Goal: Complete application form

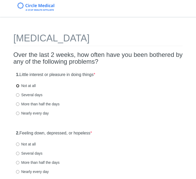
click at [19, 87] on input "Not at all" at bounding box center [17, 85] width 3 height 3
radio input "true"
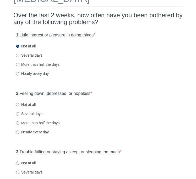
scroll to position [54, 0]
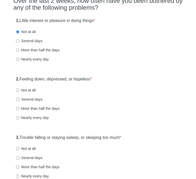
click at [21, 90] on label "Not at all" at bounding box center [26, 90] width 20 height 5
click at [19, 90] on input "Not at all" at bounding box center [17, 90] width 3 height 3
radio input "true"
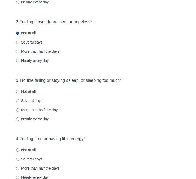
scroll to position [113, 0]
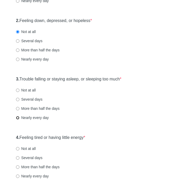
click at [19, 118] on input "Nearly every day" at bounding box center [17, 117] width 3 height 3
radio input "true"
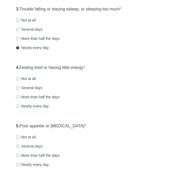
scroll to position [183, 0]
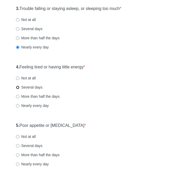
click at [18, 87] on input "Several days" at bounding box center [17, 87] width 3 height 3
radio input "true"
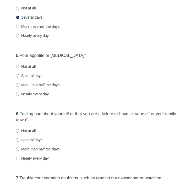
scroll to position [264, 0]
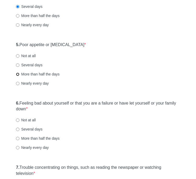
click at [18, 75] on input "More than half the days" at bounding box center [17, 74] width 3 height 3
radio input "true"
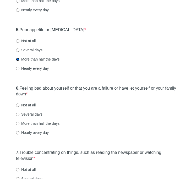
scroll to position [288, 0]
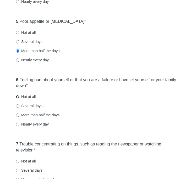
click at [17, 97] on input "Not at all" at bounding box center [17, 96] width 3 height 3
radio input "true"
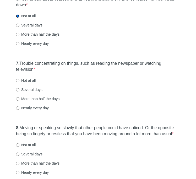
scroll to position [372, 0]
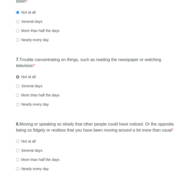
click at [17, 78] on input "Not at all" at bounding box center [17, 76] width 3 height 3
radio input "true"
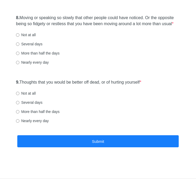
scroll to position [477, 0]
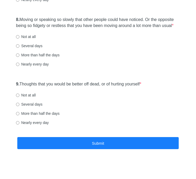
click at [18, 39] on label "Not at all" at bounding box center [26, 36] width 20 height 5
click at [18, 39] on input "Not at all" at bounding box center [17, 36] width 3 height 3
radio input "true"
click at [19, 97] on input "Not at all" at bounding box center [17, 95] width 3 height 3
radio input "true"
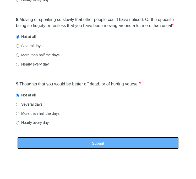
click at [114, 150] on button "Submit" at bounding box center [98, 143] width 162 height 12
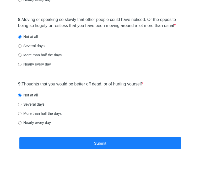
scroll to position [0, 0]
